Goal: Book appointment/travel/reservation

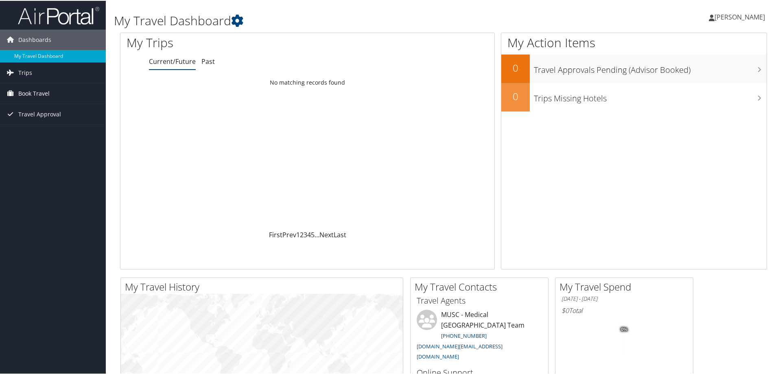
click at [56, 95] on link "Book Travel" at bounding box center [53, 93] width 106 height 20
click at [47, 134] on link "Book/Manage Online Trips" at bounding box center [53, 133] width 106 height 12
